Goal: Task Accomplishment & Management: Complete application form

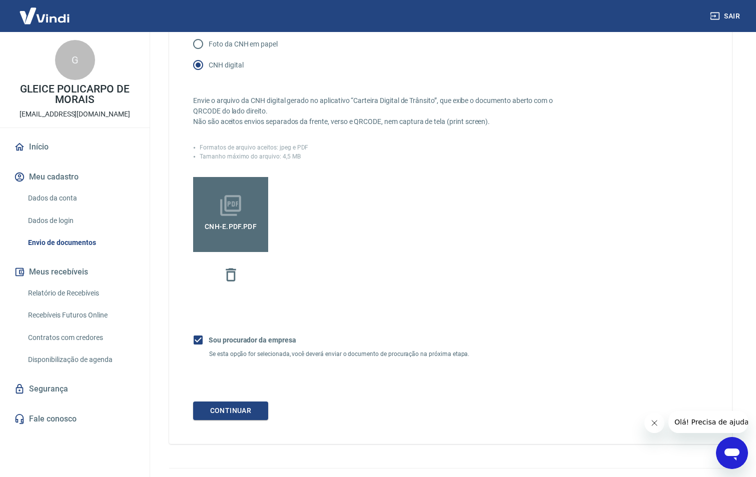
scroll to position [194, 0]
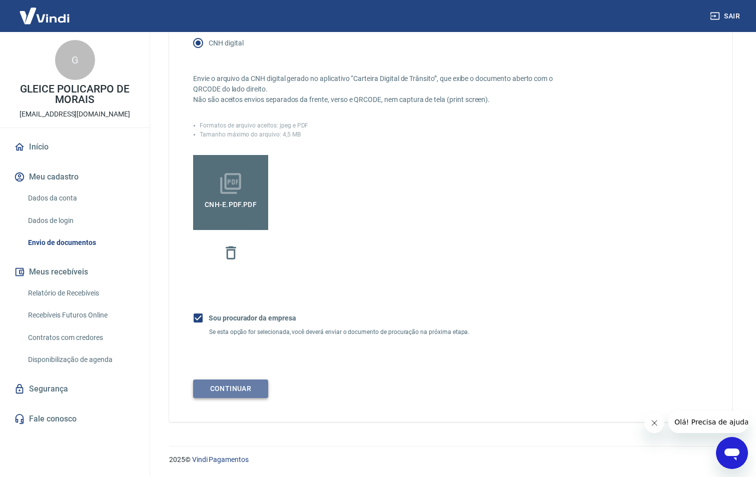
click at [208, 385] on button "Continuar" at bounding box center [230, 389] width 75 height 19
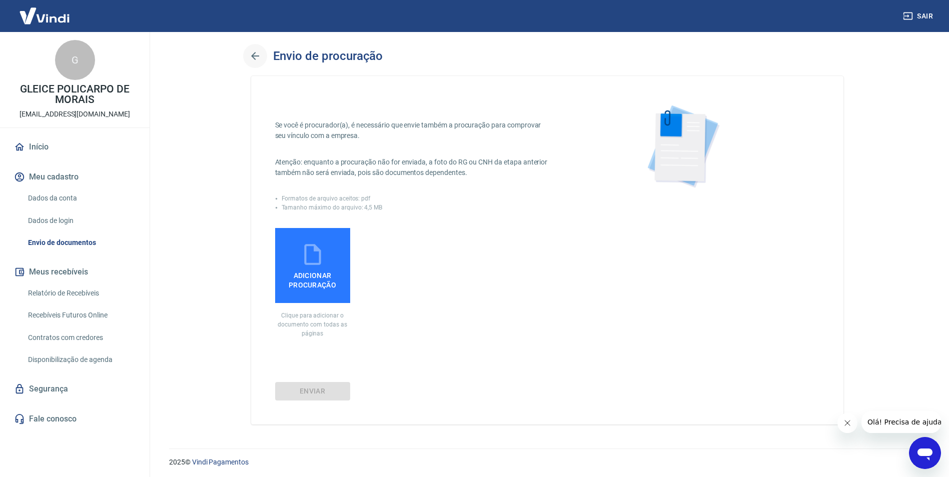
click at [260, 57] on icon "button" at bounding box center [255, 56] width 12 height 12
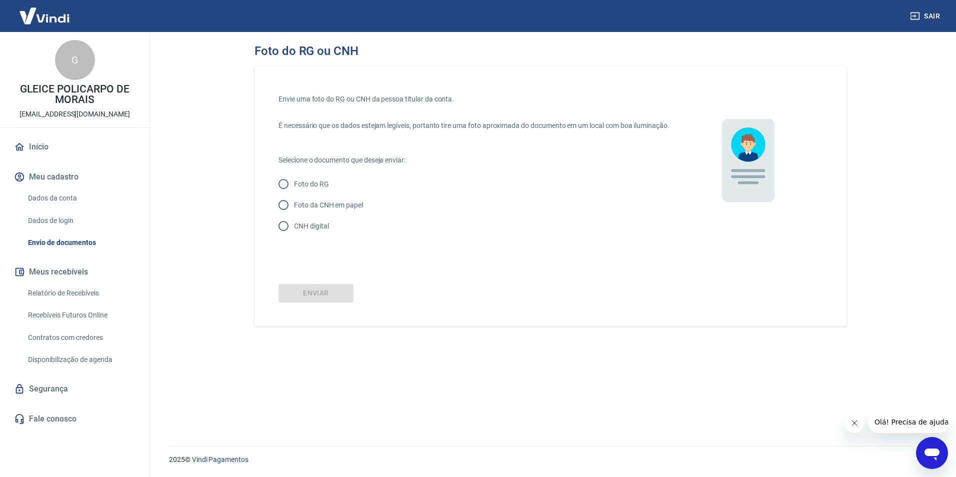
click at [69, 243] on link "Envio de documentos" at bounding box center [81, 243] width 114 height 21
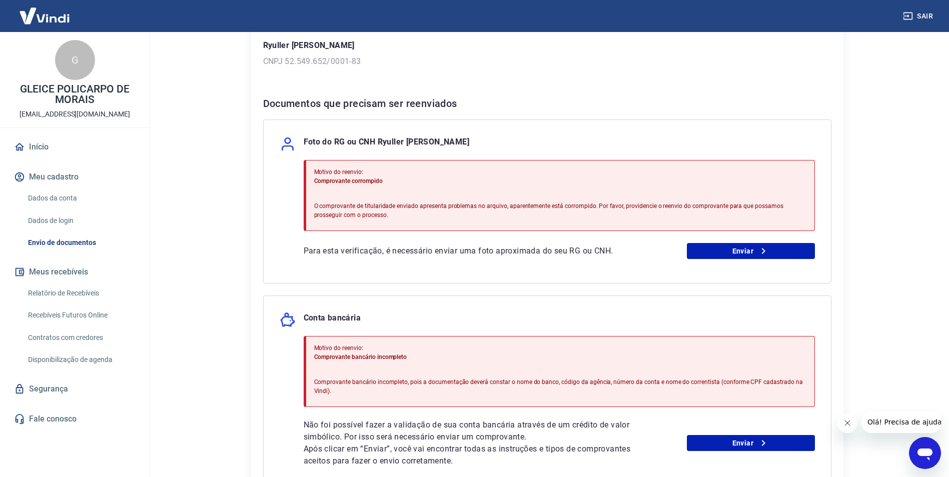
scroll to position [153, 0]
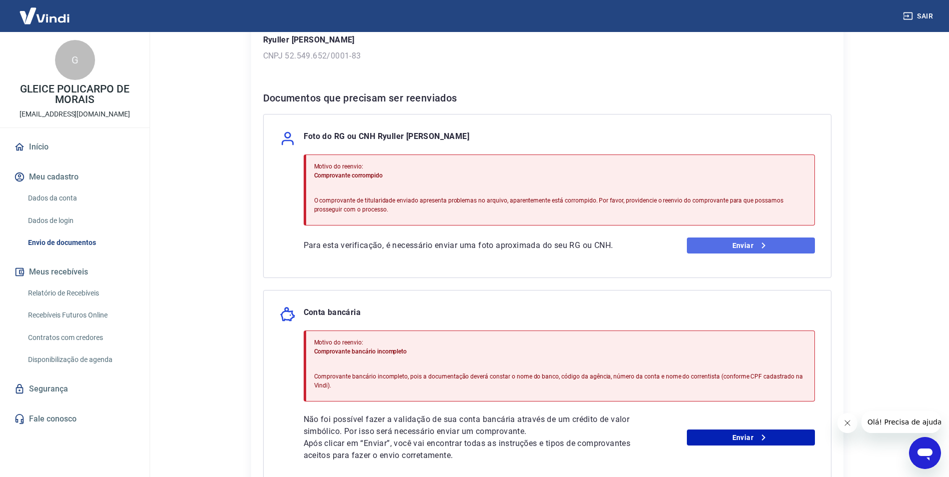
click at [755, 247] on link "Enviar" at bounding box center [751, 246] width 128 height 16
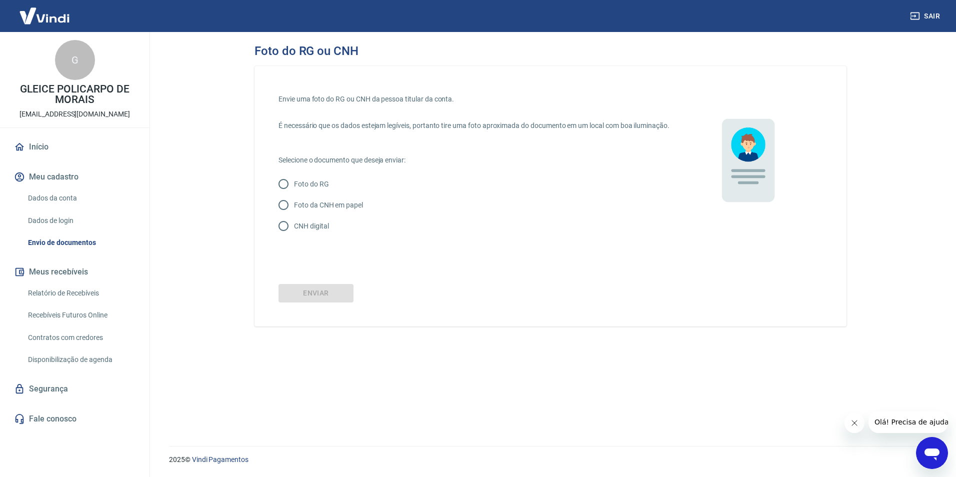
click at [308, 232] on p "CNH digital" at bounding box center [311, 226] width 35 height 11
click at [294, 237] on input "CNH digital" at bounding box center [283, 226] width 21 height 21
radio input "true"
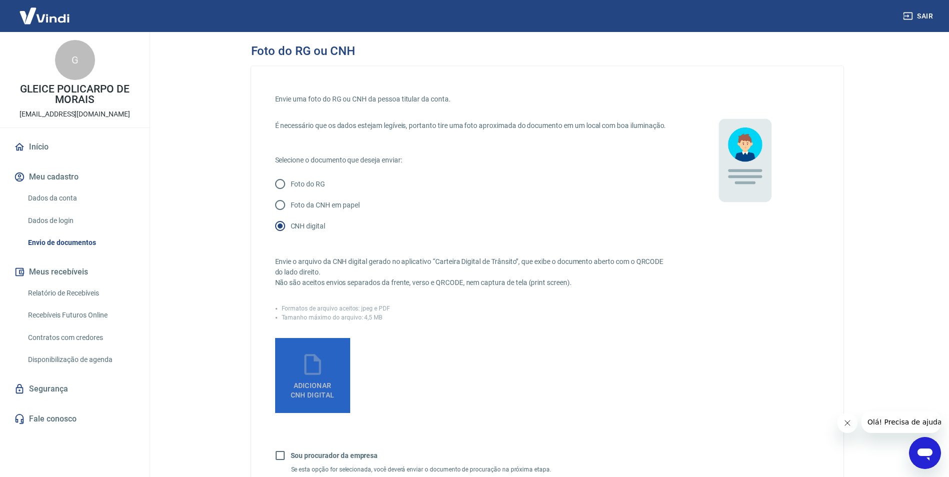
click at [329, 385] on label "Adicionar CNH Digital" at bounding box center [312, 375] width 75 height 75
click at [0, 0] on input "Adicionar CNH Digital" at bounding box center [0, 0] width 0 height 0
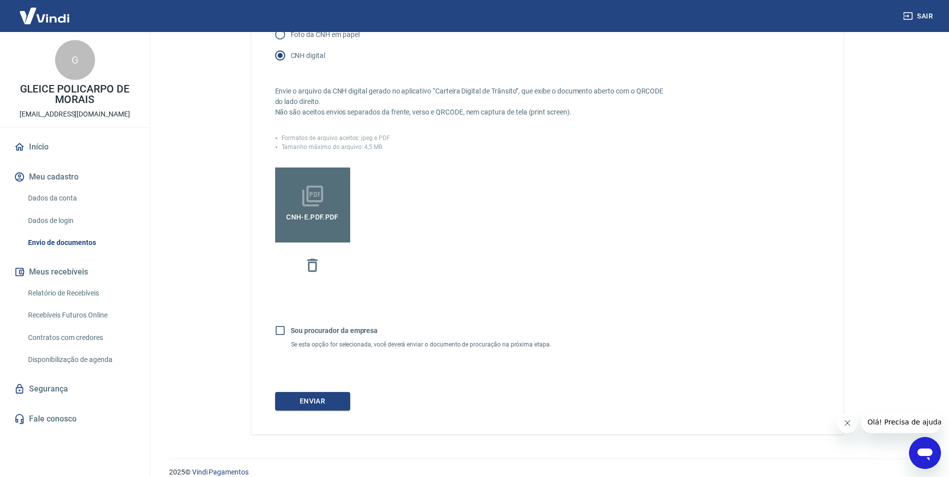
scroll to position [172, 0]
click at [309, 409] on button "Enviar" at bounding box center [312, 400] width 75 height 19
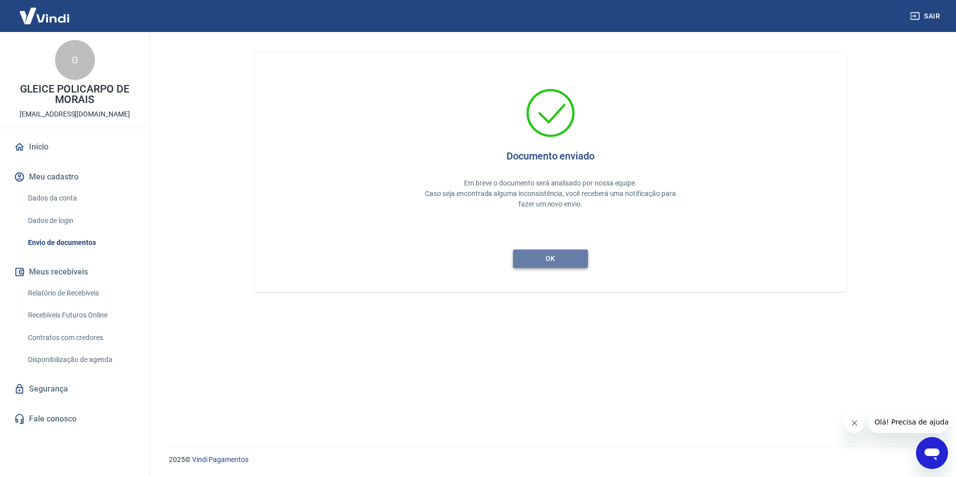
click at [545, 258] on button "ok" at bounding box center [550, 259] width 75 height 19
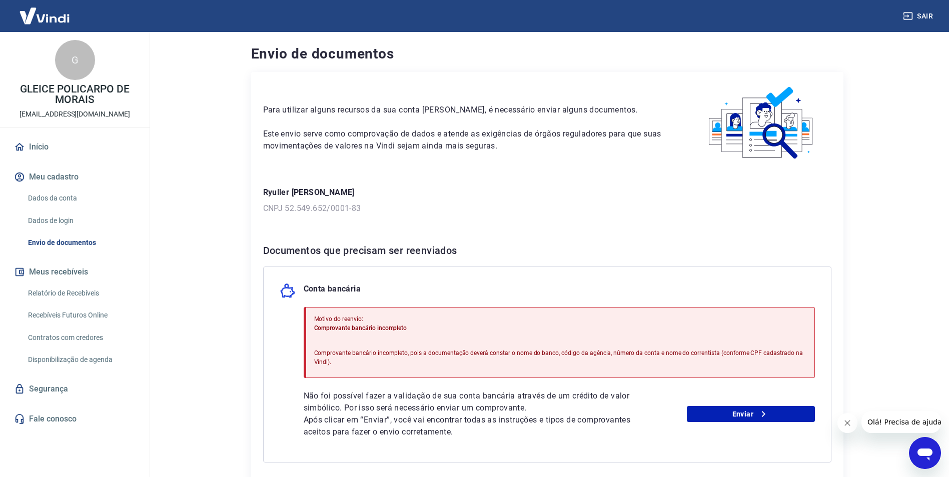
scroll to position [89, 0]
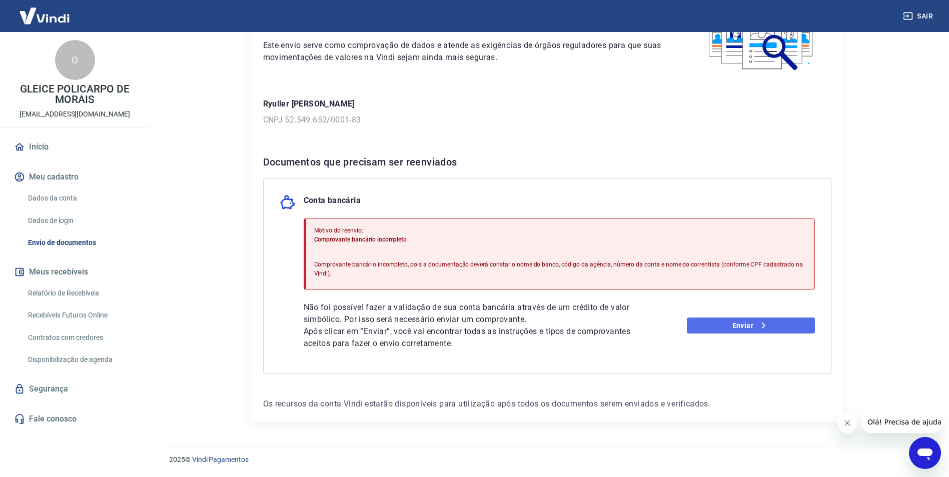
click at [743, 327] on link "Enviar" at bounding box center [751, 326] width 128 height 16
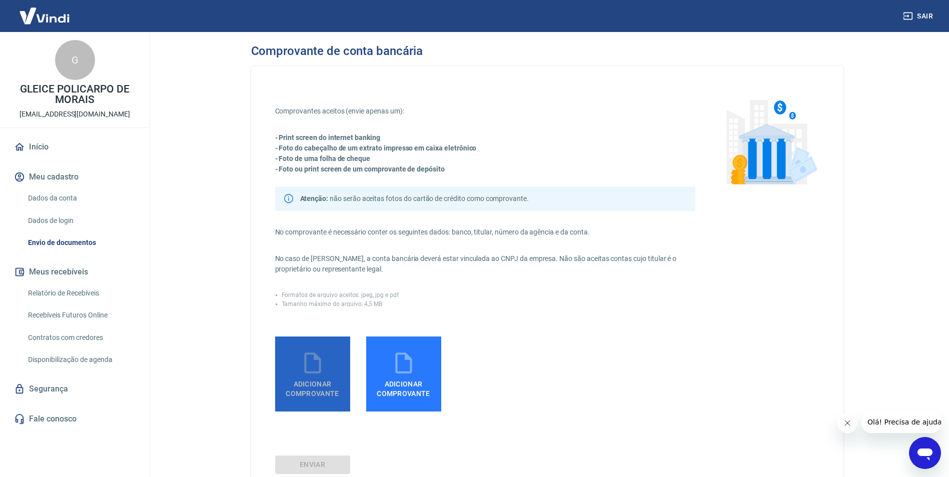
click at [324, 389] on span "Adicionar comprovante" at bounding box center [312, 387] width 67 height 23
click at [0, 0] on input "Adicionar comprovante" at bounding box center [0, 0] width 0 height 0
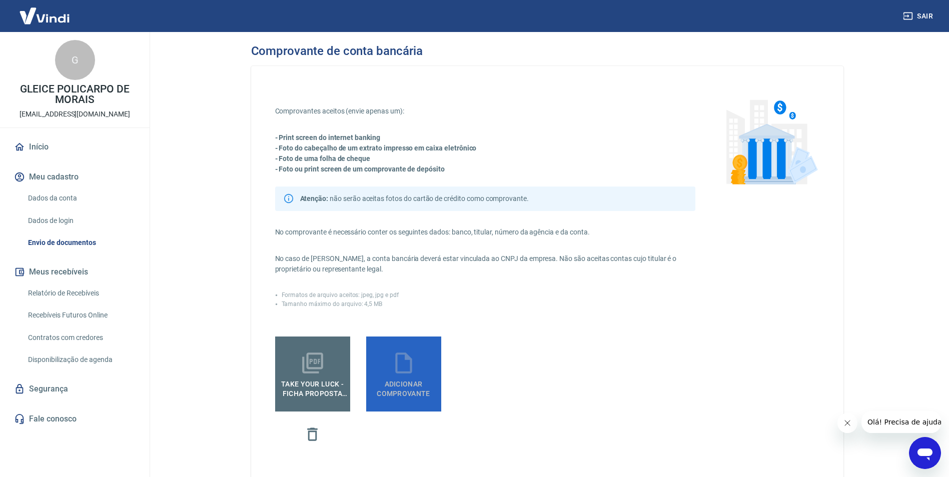
click at [437, 389] on span "Adicionar comprovante" at bounding box center [403, 387] width 67 height 23
click at [0, 0] on input "Adicionar comprovante" at bounding box center [0, 0] width 0 height 0
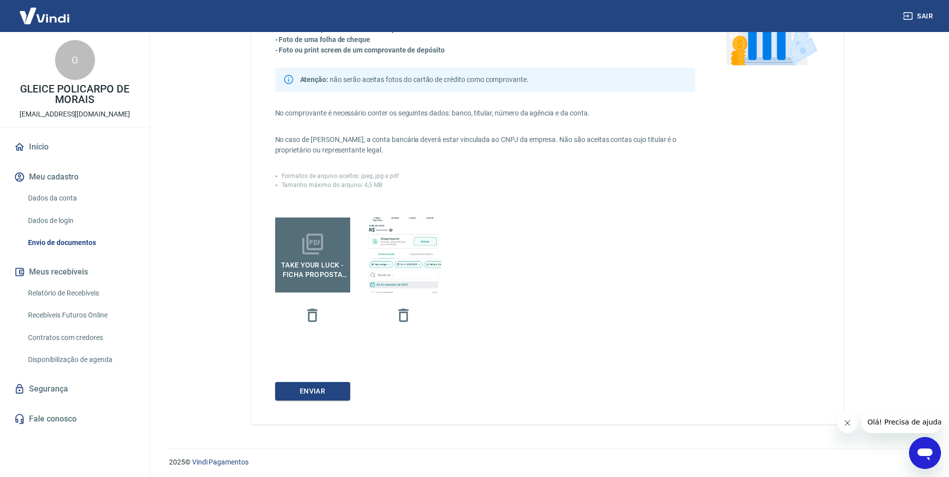
scroll to position [122, 0]
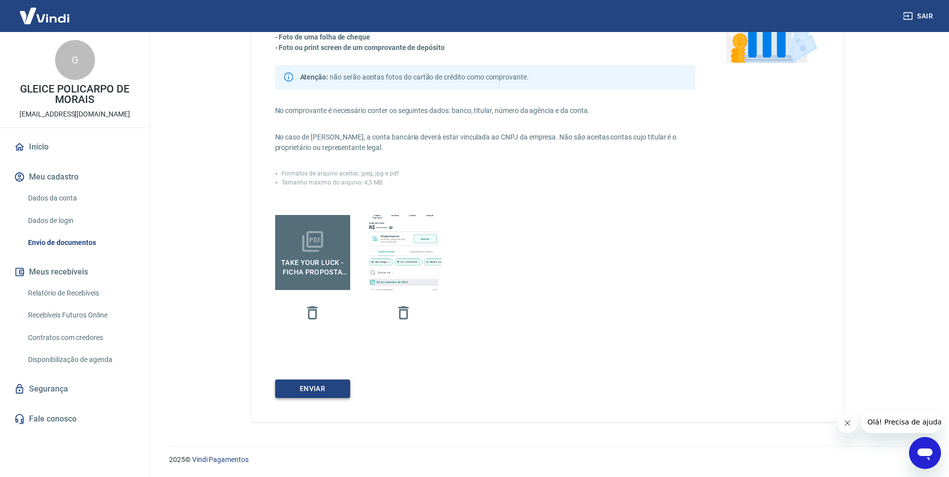
click at [300, 393] on button "ENVIAR" at bounding box center [312, 389] width 75 height 19
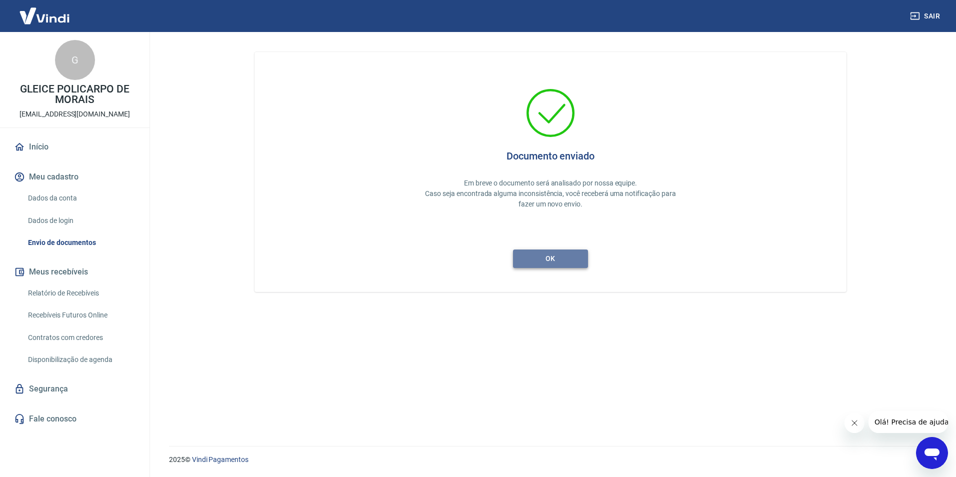
click at [551, 258] on button "ok" at bounding box center [550, 259] width 75 height 19
